Goal: Task Accomplishment & Management: Complete application form

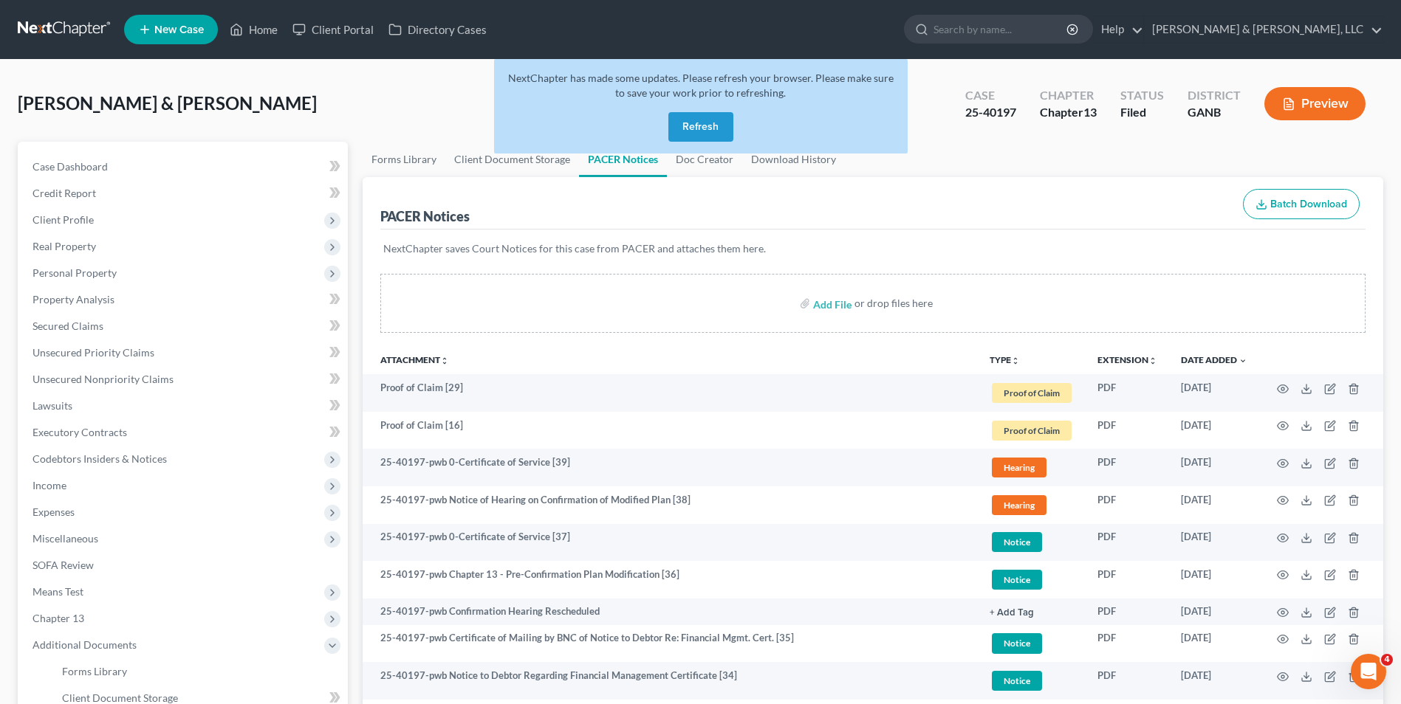
click at [686, 130] on button "Refresh" at bounding box center [700, 127] width 65 height 30
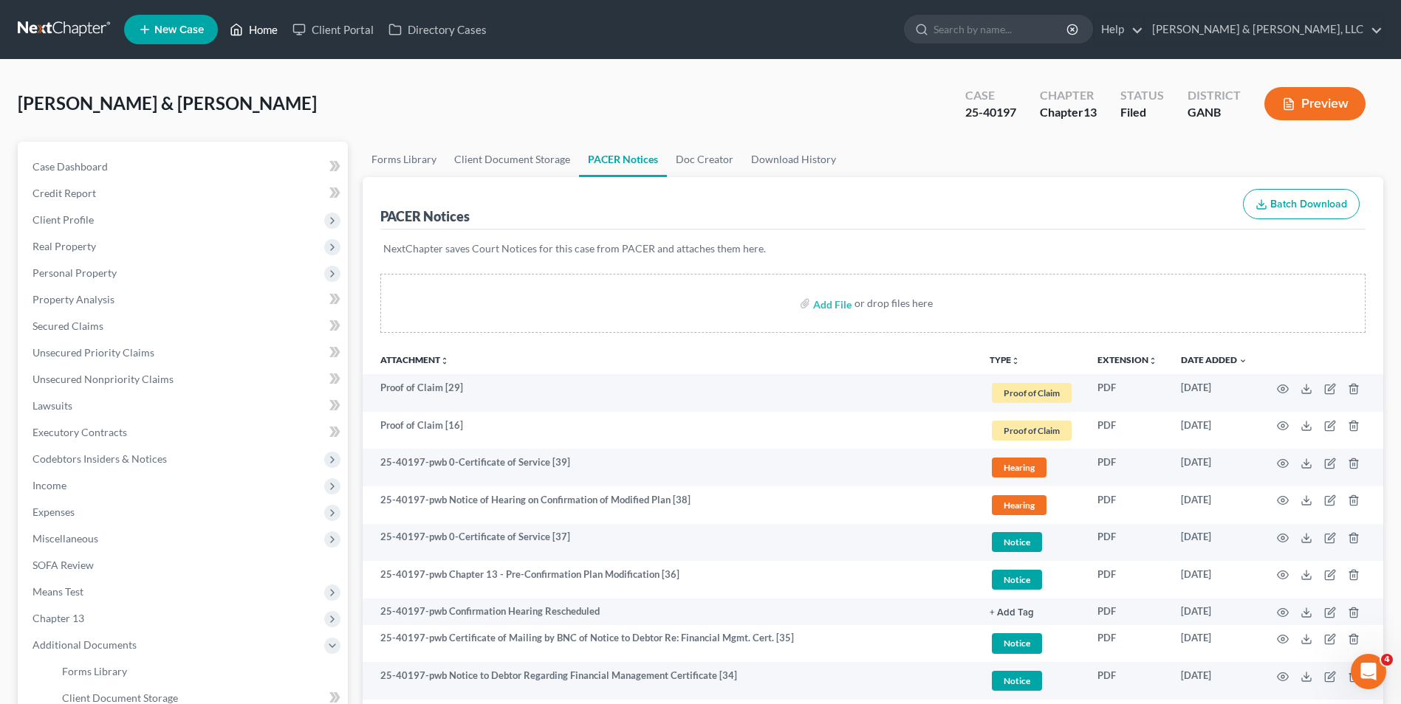
click at [256, 28] on link "Home" at bounding box center [253, 29] width 63 height 27
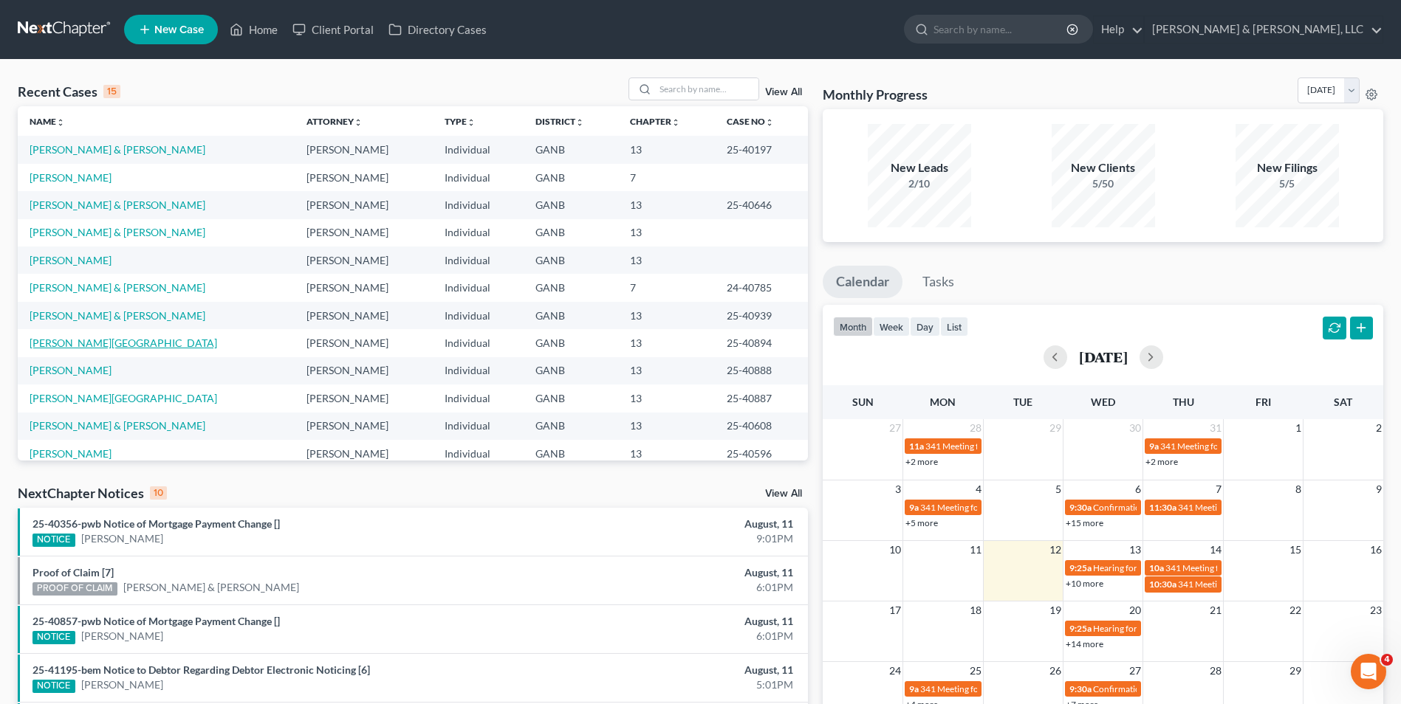
click at [83, 344] on link "Moore, Sydney" at bounding box center [124, 343] width 188 height 13
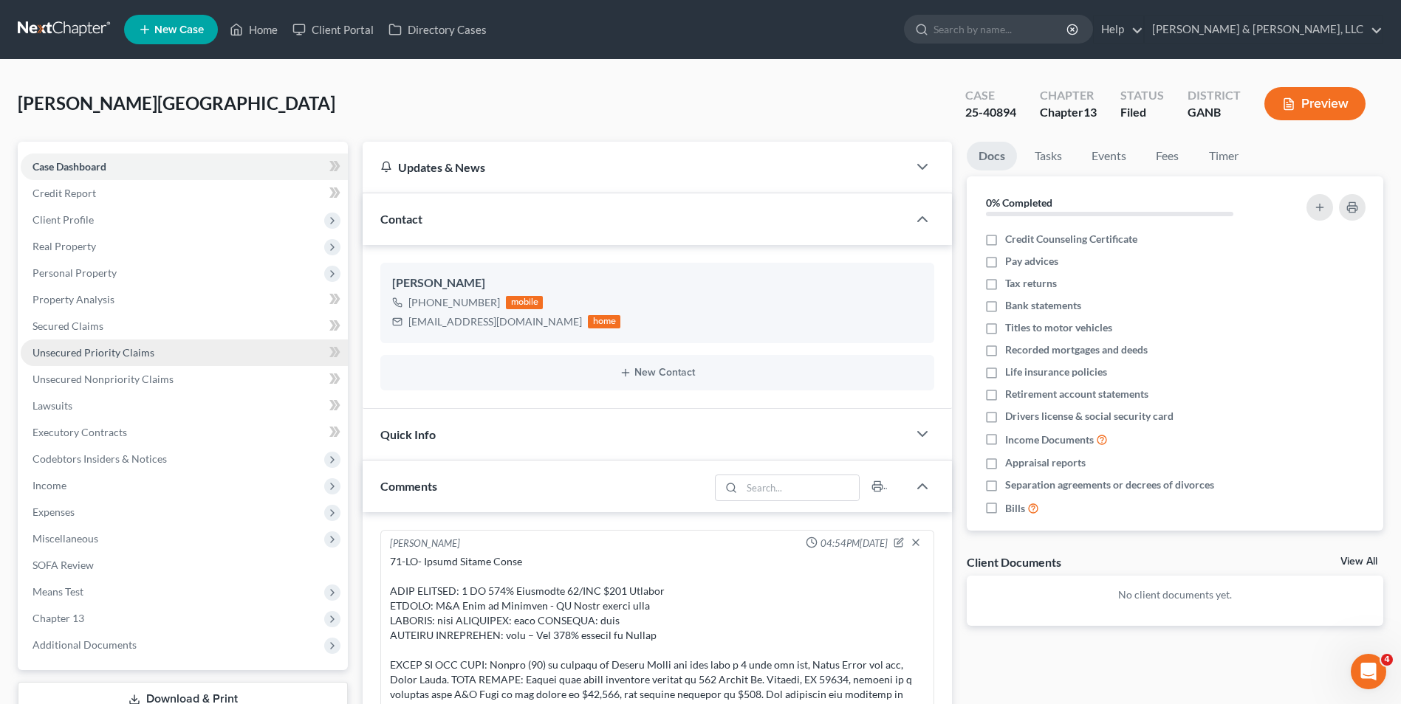
scroll to position [19, 0]
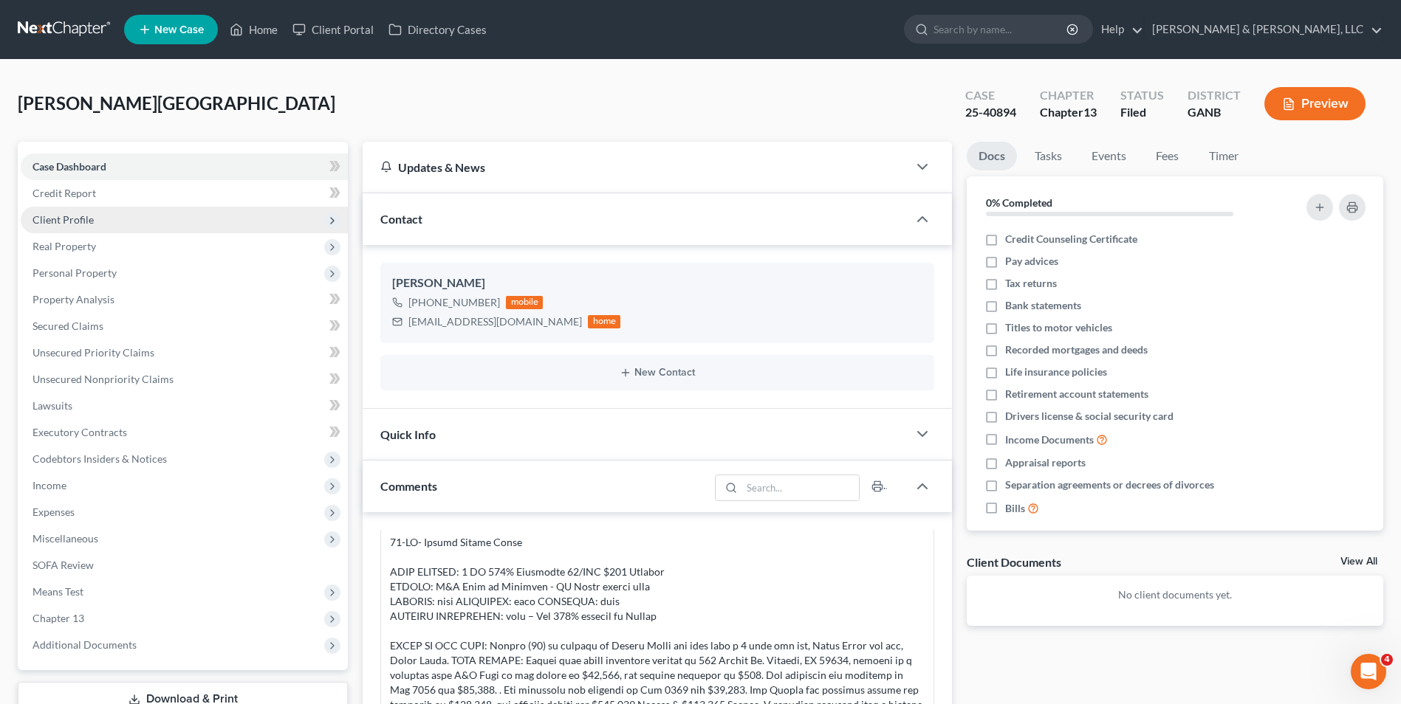
click at [89, 218] on span "Client Profile" at bounding box center [62, 219] width 61 height 13
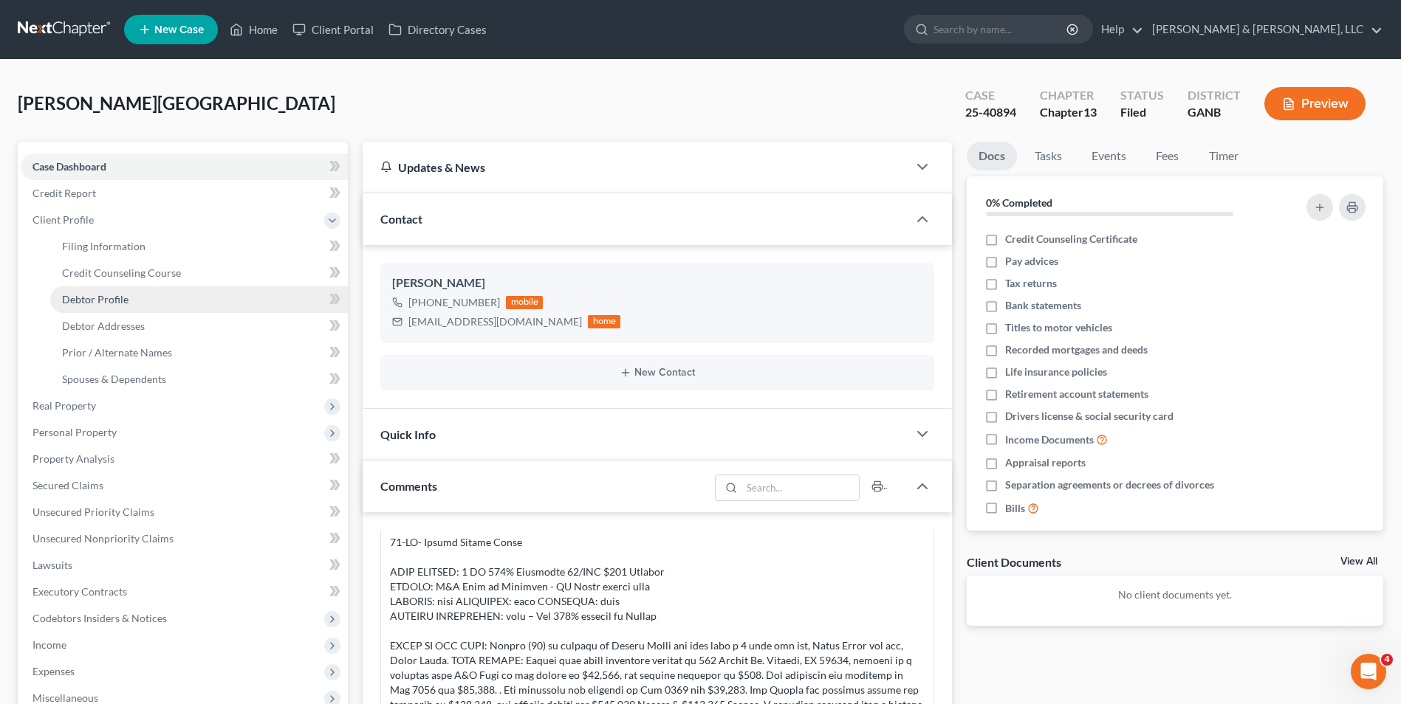
click at [115, 300] on span "Debtor Profile" at bounding box center [95, 299] width 66 height 13
select select "1"
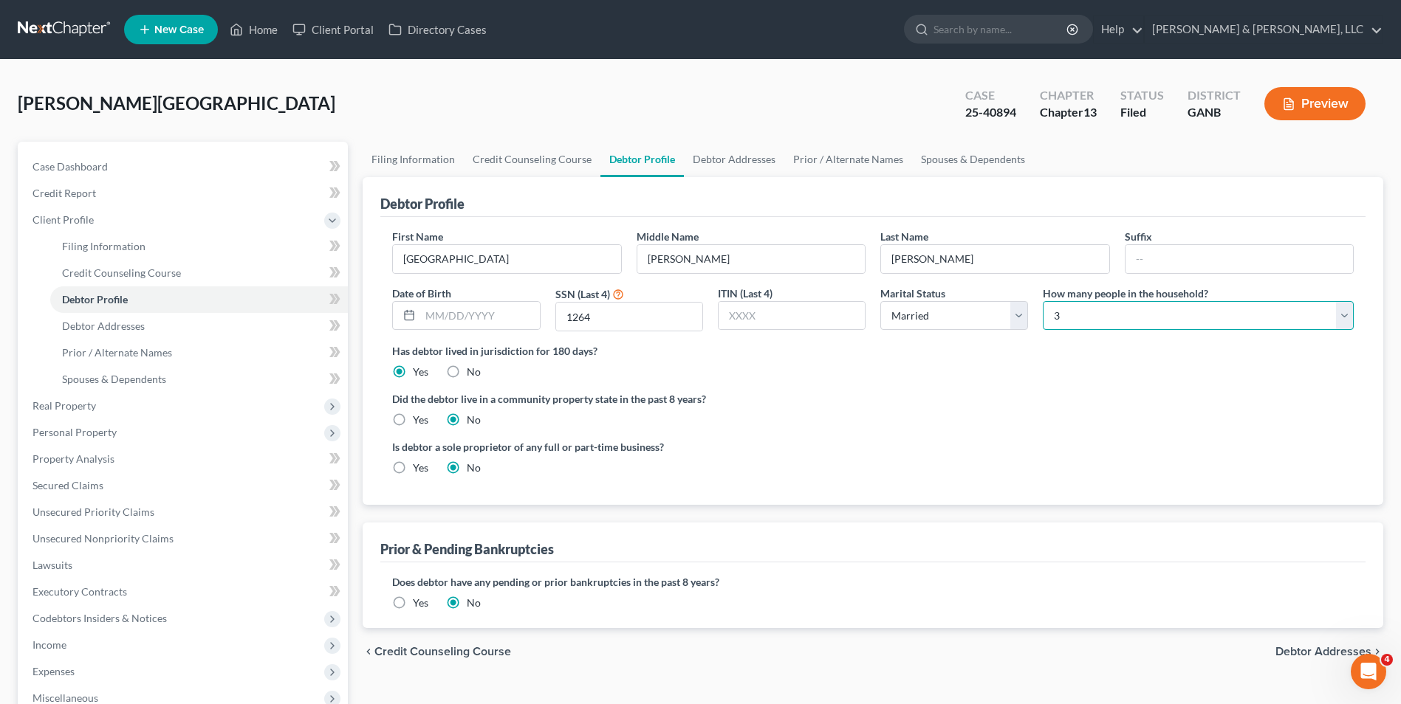
click at [1346, 328] on select "Select 1 2 3 4 5 6 7 8 9 10 11 12 13 14 15 16 17 18 19 20" at bounding box center [1197, 316] width 311 height 30
click at [1042, 301] on select "Select 1 2 3 4 5 6 7 8 9 10 11 12 13 14 15 16 17 18 19 20" at bounding box center [1197, 316] width 311 height 30
click at [1342, 313] on select "Select 1 2 3 4 5 6 7 8 9 10 11 12 13 14 15 16 17 18 19 20" at bounding box center [1197, 316] width 311 height 30
select select "1"
click at [1042, 301] on select "Select 1 2 3 4 5 6 7 8 9 10 11 12 13 14 15 16 17 18 19 20" at bounding box center [1197, 316] width 311 height 30
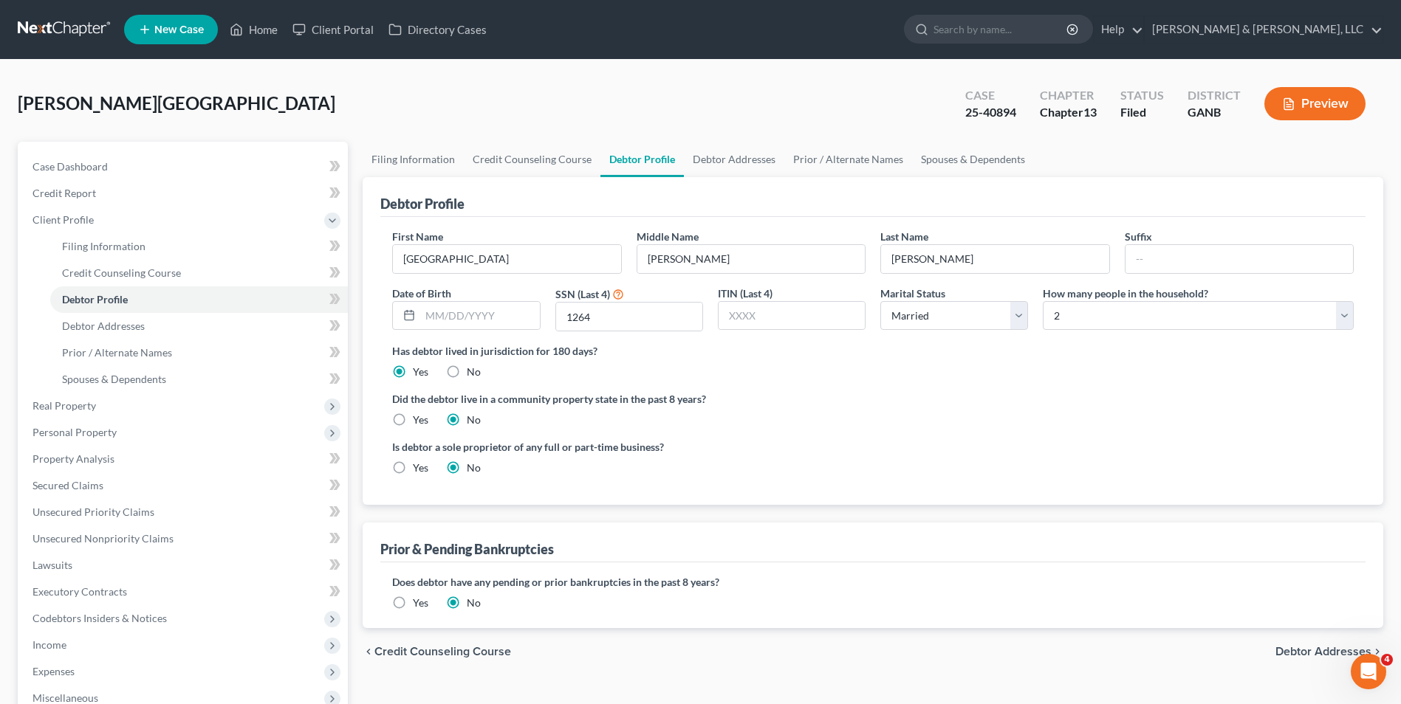
click at [981, 405] on label "Did the debtor live in a community property state in the past 8 years?" at bounding box center [872, 399] width 961 height 16
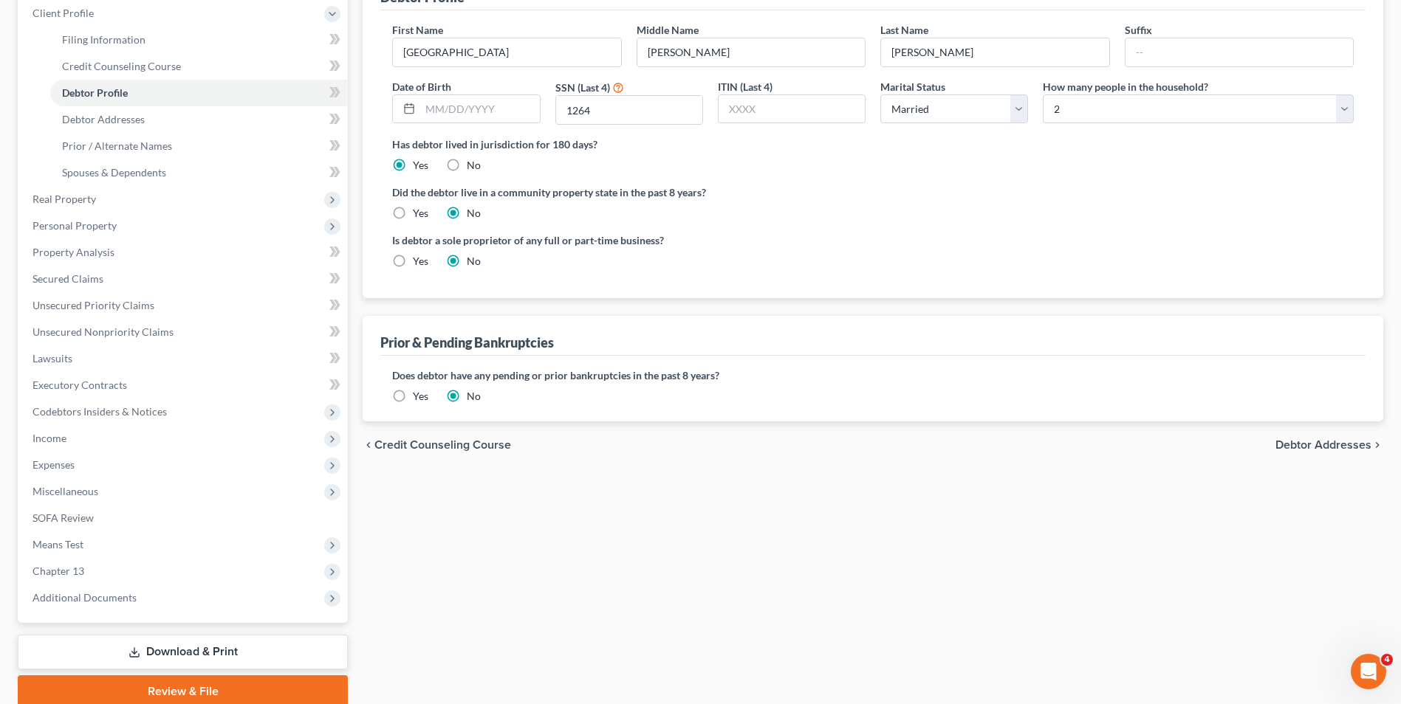
scroll to position [267, 0]
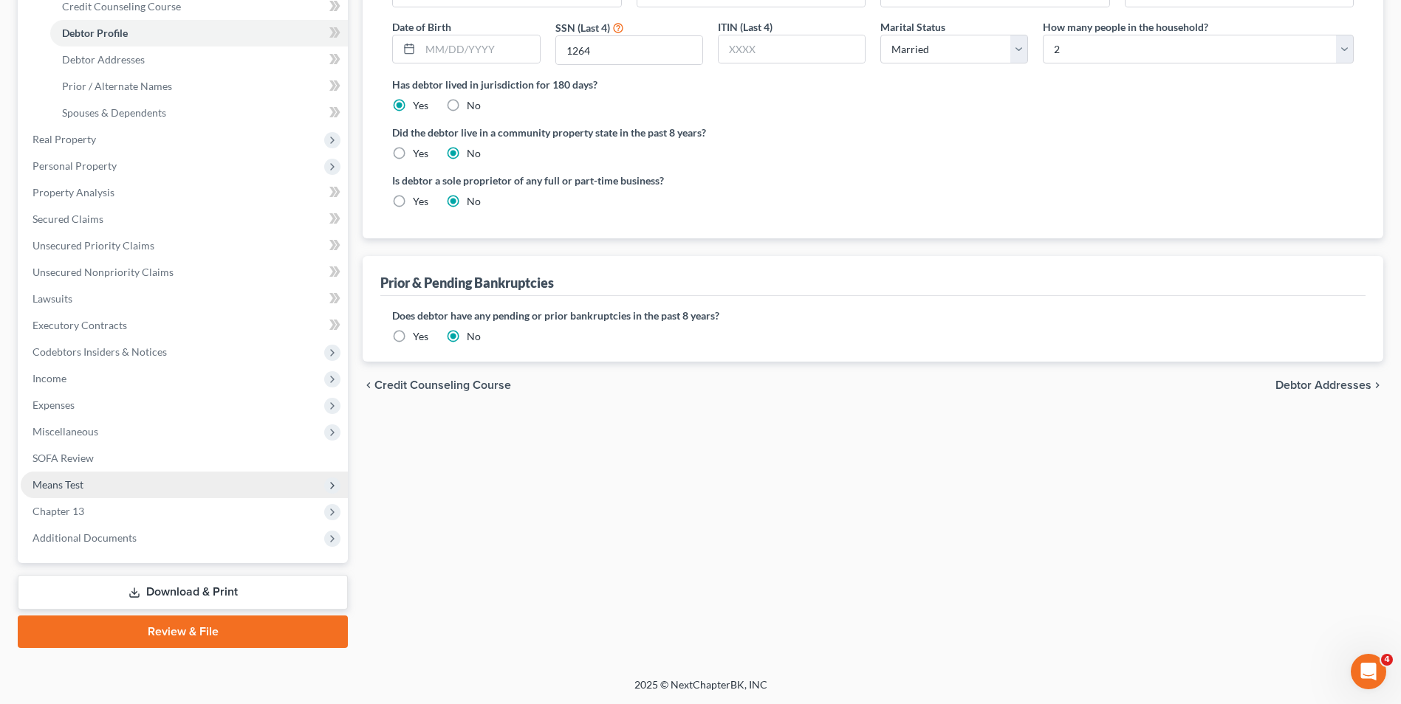
click at [80, 481] on span "Means Test" at bounding box center [57, 484] width 51 height 13
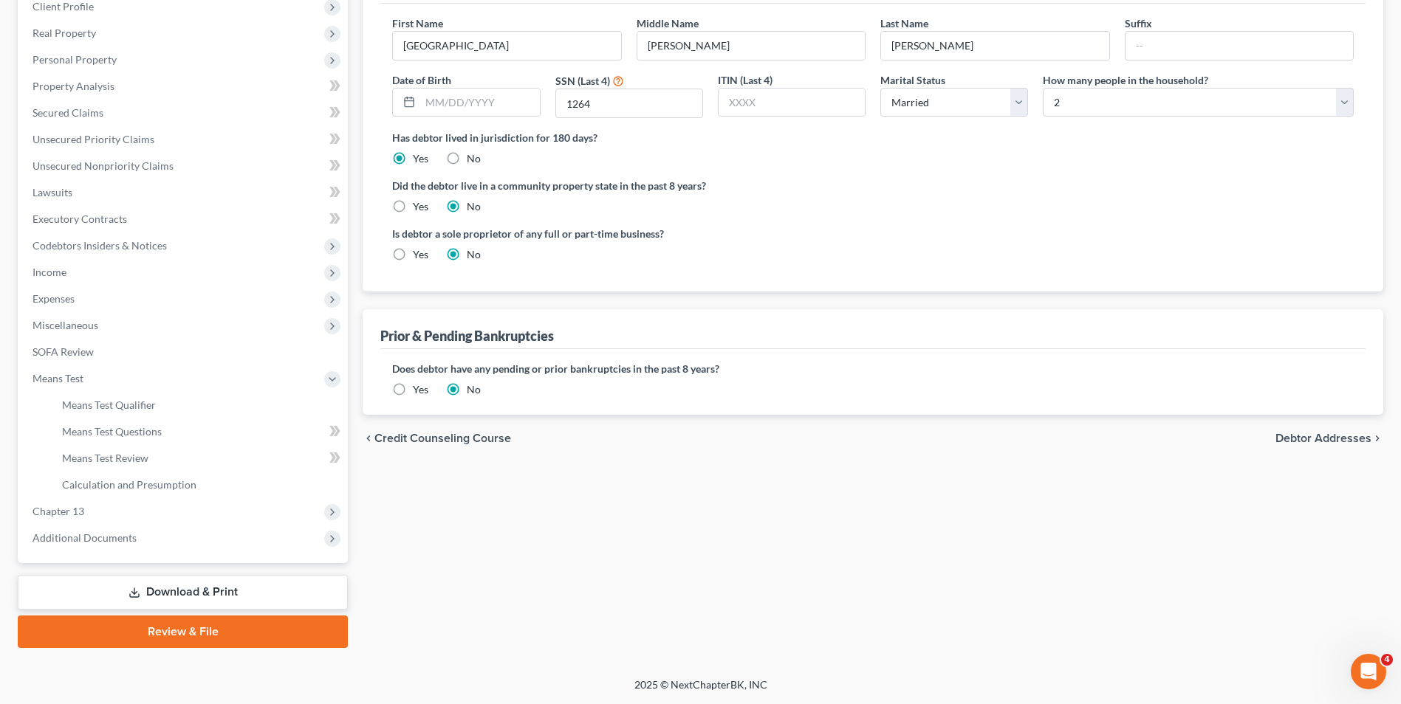
scroll to position [213, 0]
click at [171, 407] on link "Means Test Qualifier" at bounding box center [199, 405] width 298 height 27
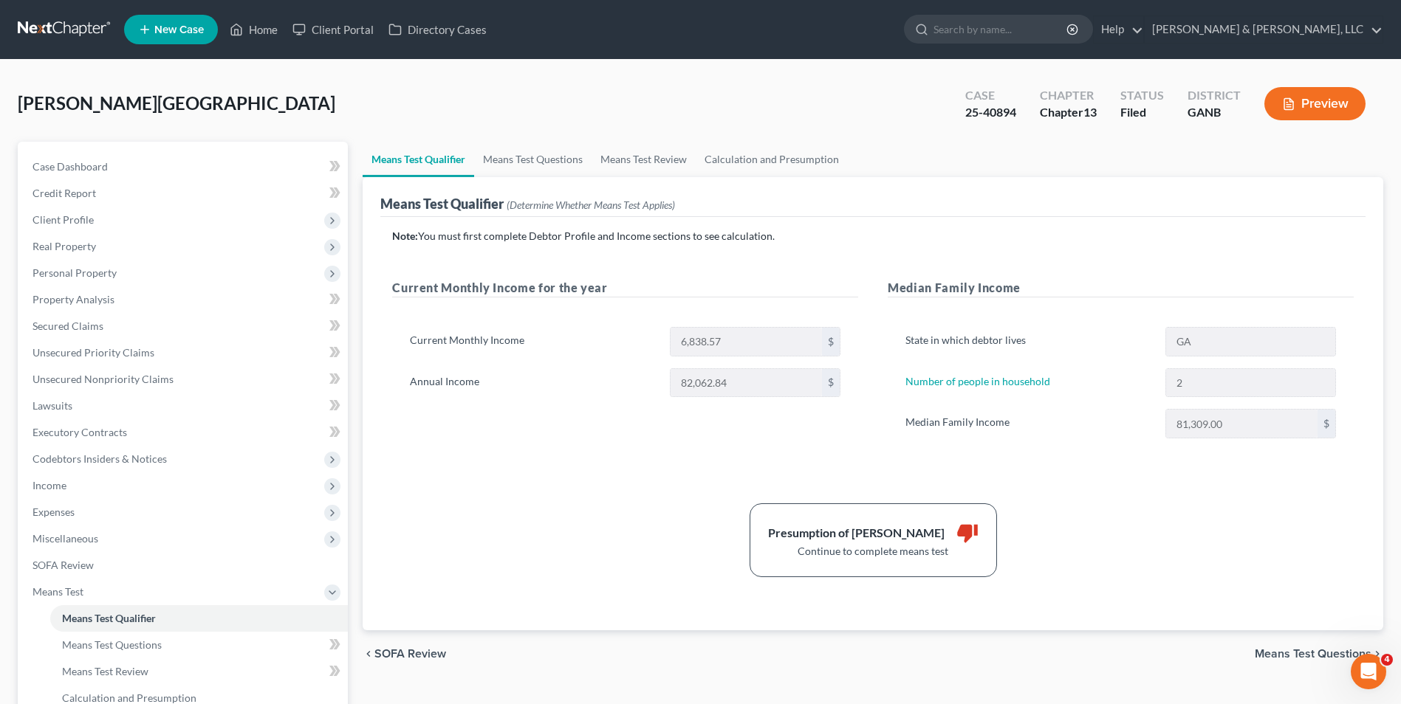
click at [537, 477] on div "Note: You must first complete Debtor Profile and Income sections to see calcula…" at bounding box center [872, 403] width 961 height 348
click at [138, 225] on span "Client Profile" at bounding box center [184, 220] width 327 height 27
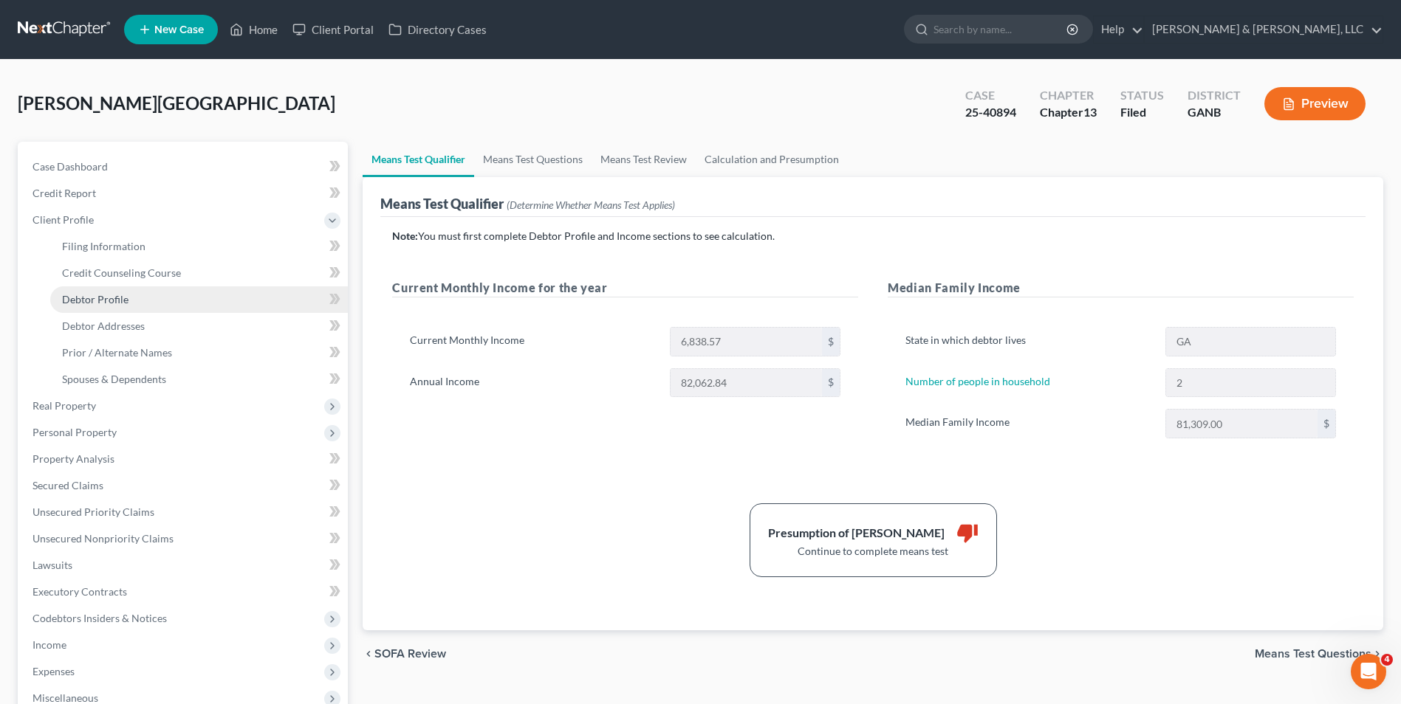
click at [131, 293] on link "Debtor Profile" at bounding box center [199, 299] width 298 height 27
select select "1"
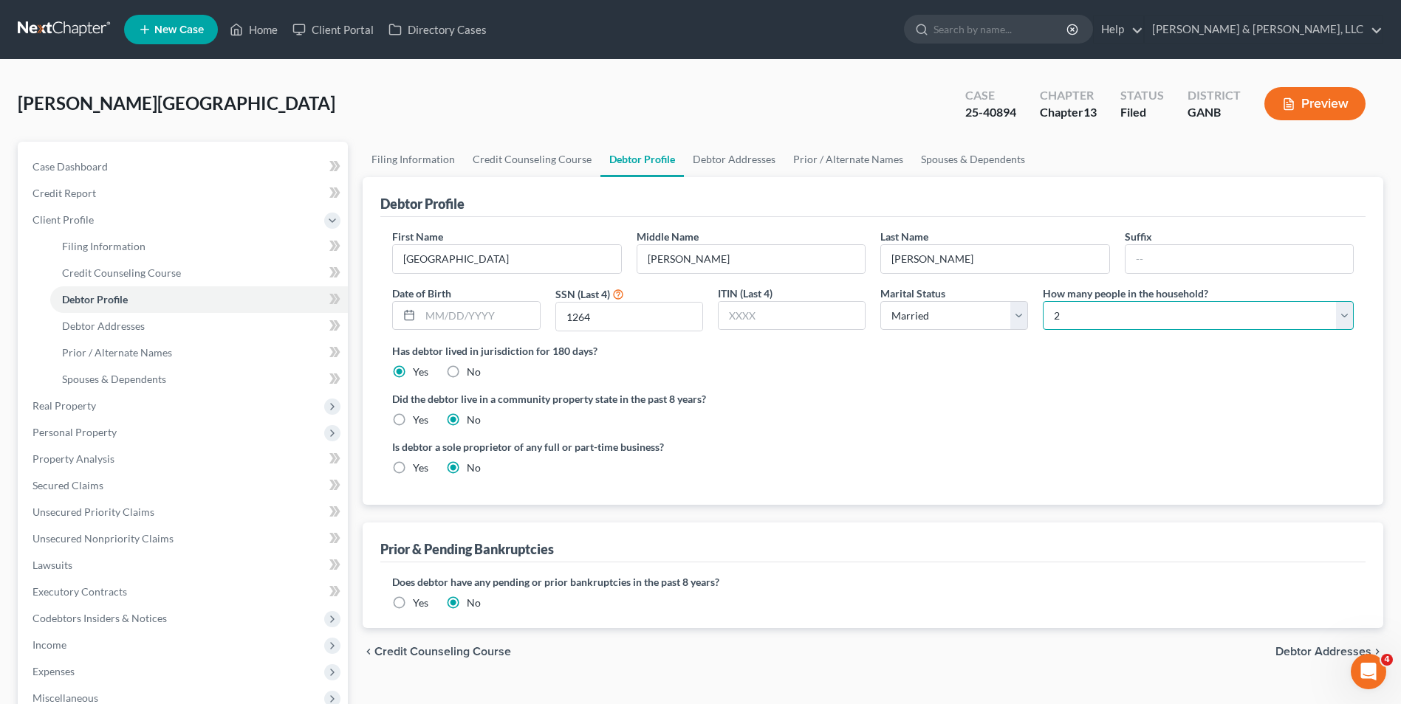
click at [1116, 322] on select "Select 1 2 3 4 5 6 7 8 9 10 11 12 13 14 15 16 17 18 19 20" at bounding box center [1197, 316] width 311 height 30
select select "2"
click at [1042, 301] on select "Select 1 2 3 4 5 6 7 8 9 10 11 12 13 14 15 16 17 18 19 20" at bounding box center [1197, 316] width 311 height 30
click at [972, 398] on label "Did the debtor live in a community property state in the past 8 years?" at bounding box center [872, 399] width 961 height 16
click at [253, 28] on link "Home" at bounding box center [253, 29] width 63 height 27
